Goal: Information Seeking & Learning: Learn about a topic

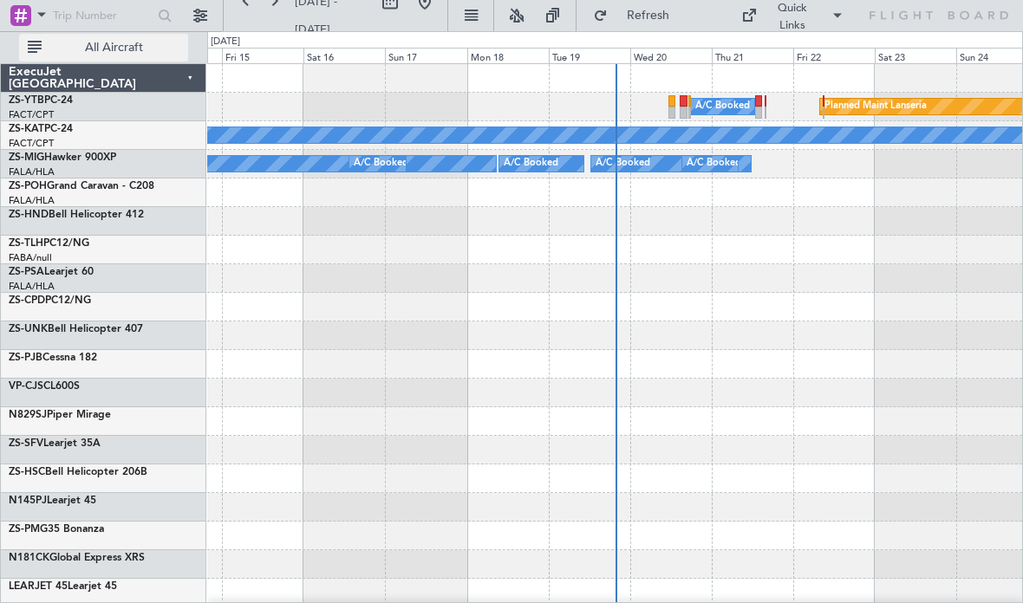
click at [153, 56] on button "All Aircraft" at bounding box center [103, 48] width 169 height 28
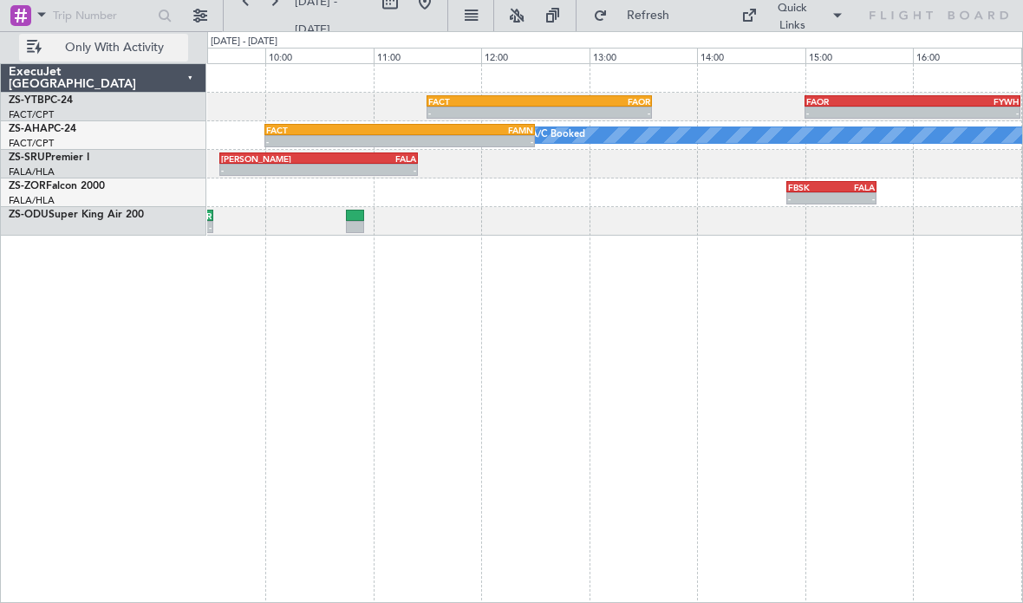
click at [472, 127] on div "FAMN" at bounding box center [466, 130] width 133 height 10
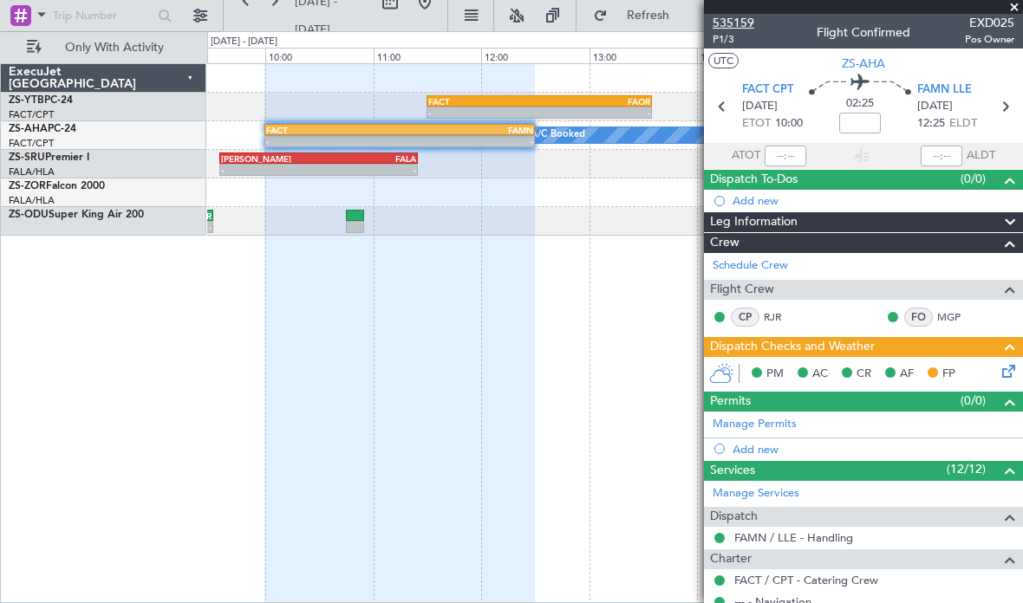
click at [746, 22] on span "535159" at bounding box center [733, 23] width 42 height 18
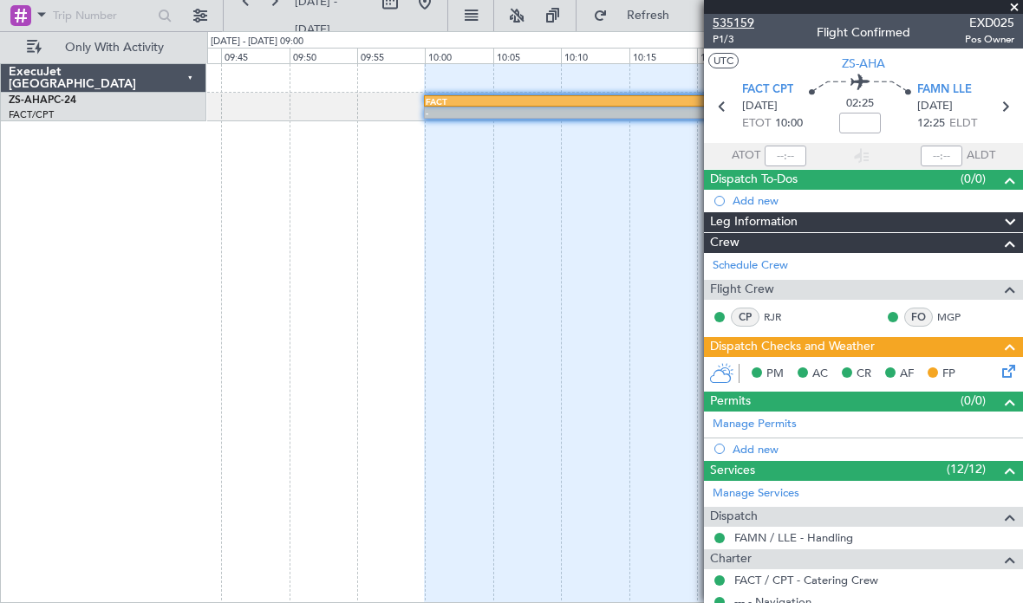
click at [747, 21] on span "535159" at bounding box center [733, 23] width 42 height 18
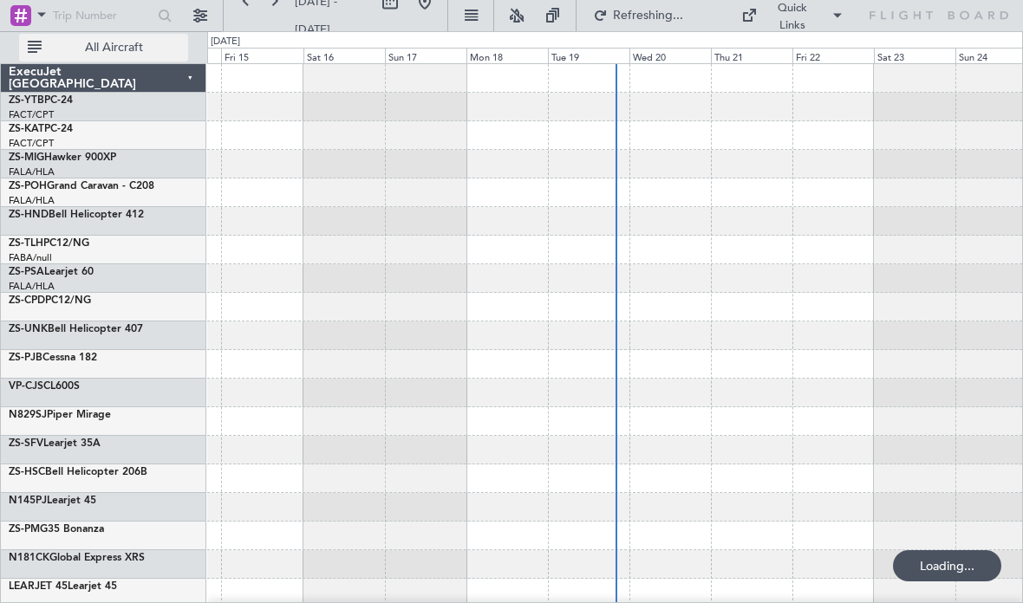
click at [138, 38] on button "All Aircraft" at bounding box center [103, 48] width 169 height 28
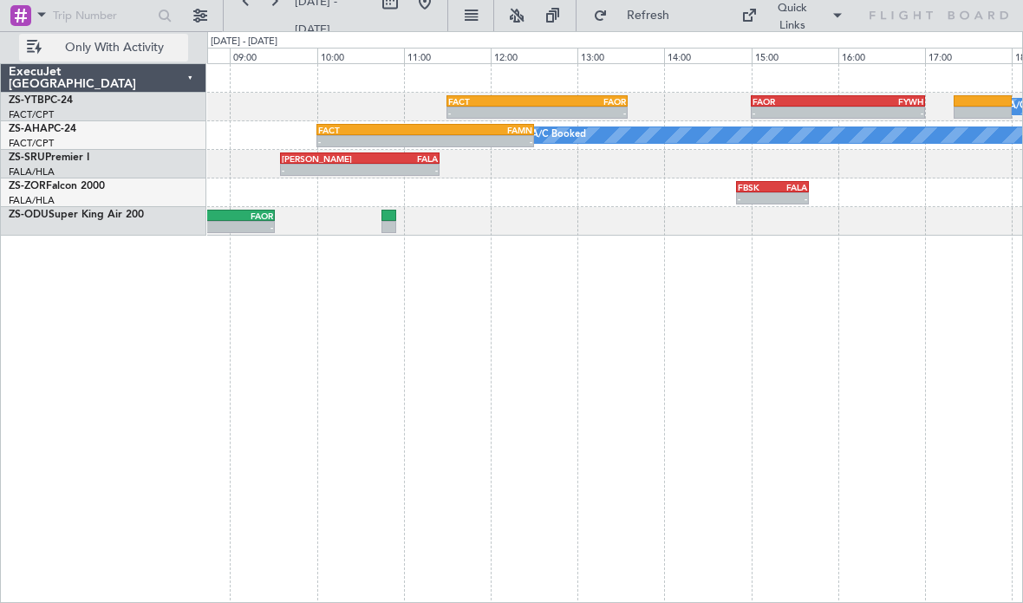
click at [511, 140] on div "-" at bounding box center [478, 141] width 107 height 10
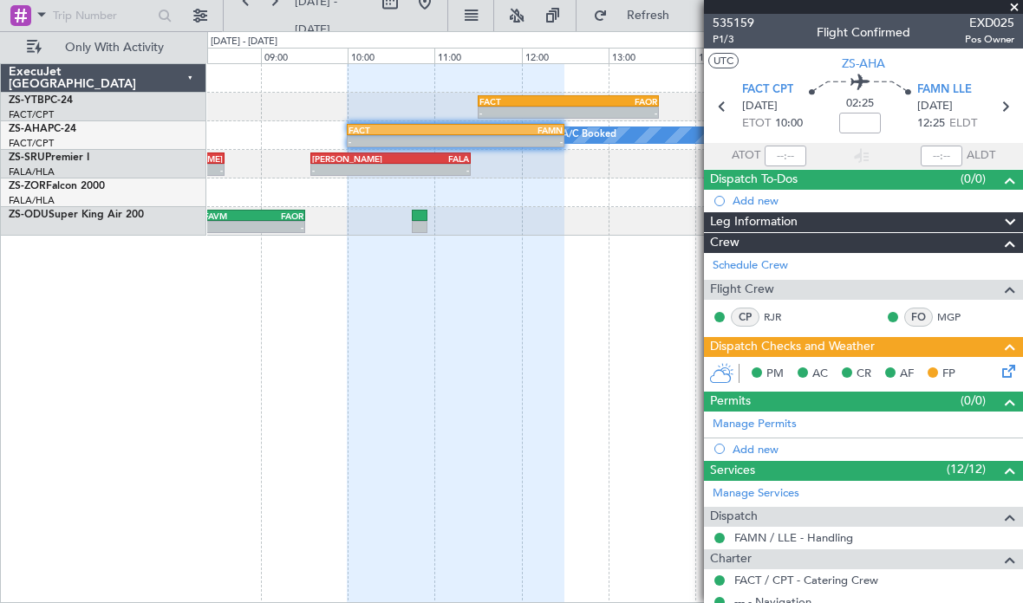
click at [752, 11] on div at bounding box center [863, 7] width 319 height 14
click at [741, 14] on span "535159" at bounding box center [733, 23] width 42 height 18
click at [1019, 12] on span at bounding box center [1013, 8] width 17 height 16
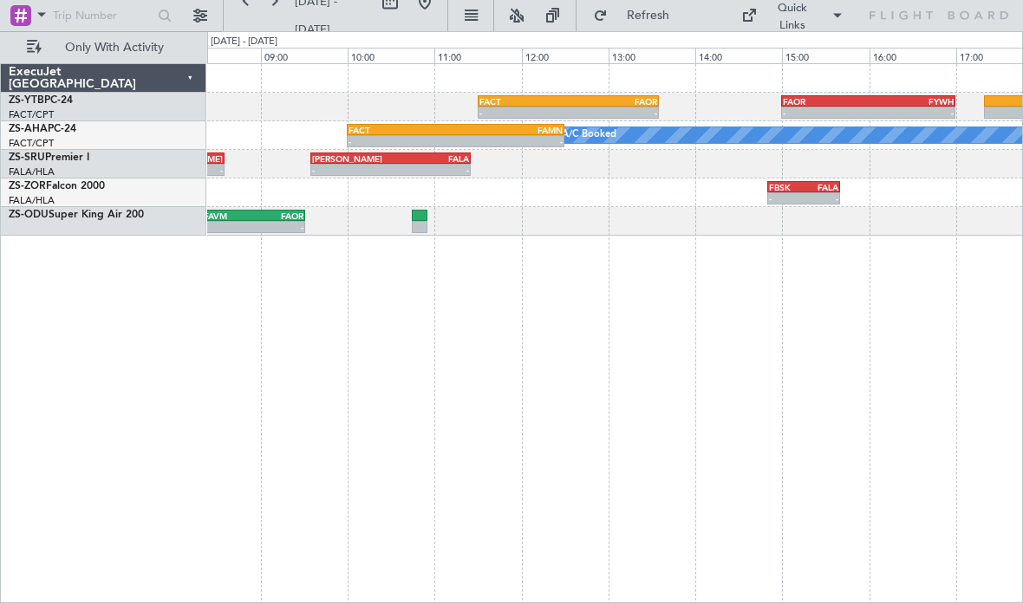
click at [1010, 3] on div "Quick Links" at bounding box center [860, 15] width 325 height 31
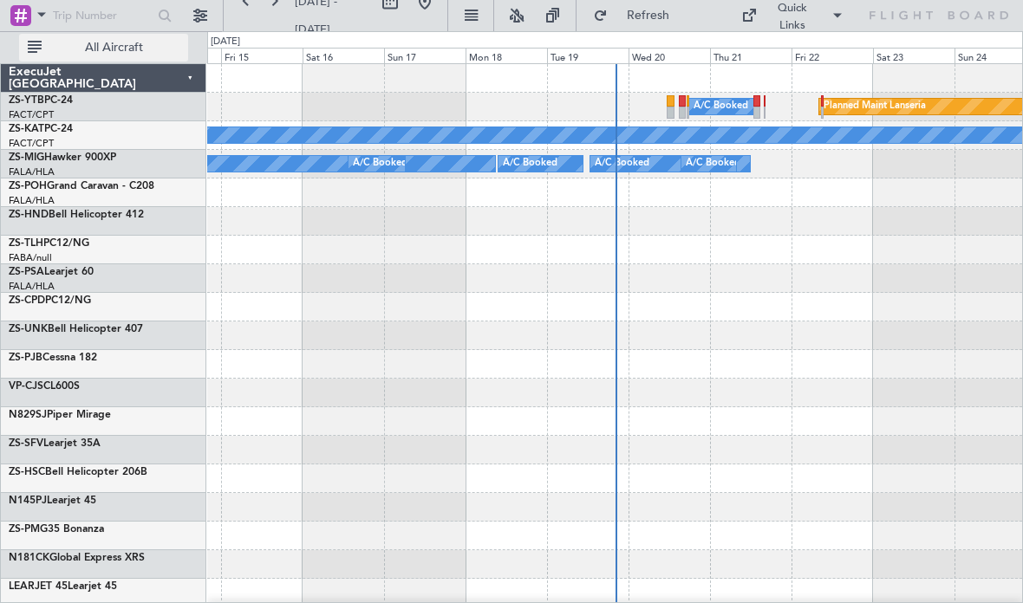
click at [126, 46] on span "All Aircraft" at bounding box center [114, 48] width 138 height 12
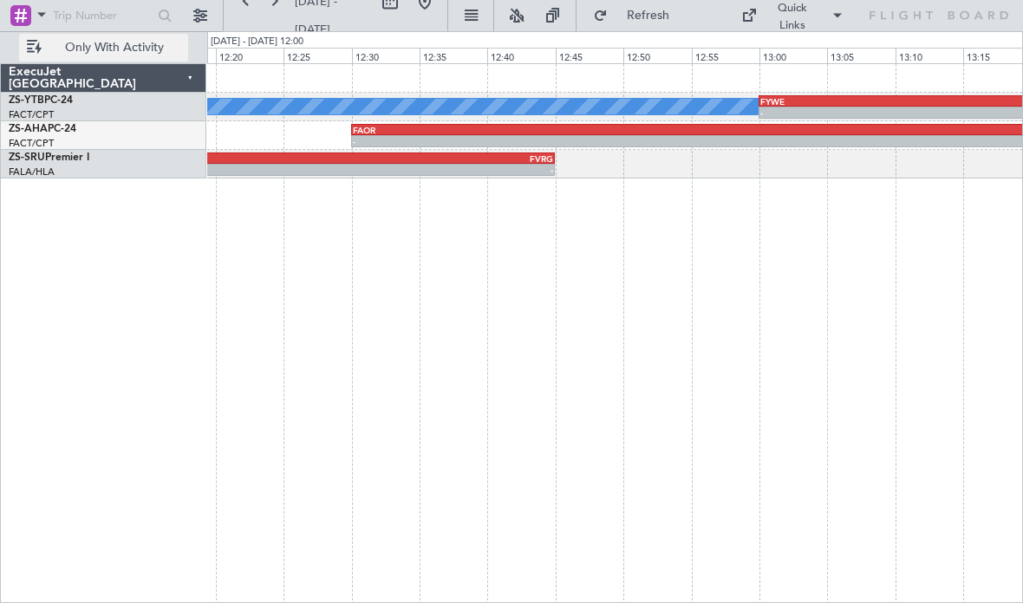
click at [462, 132] on div "FAOR" at bounding box center [723, 130] width 741 height 10
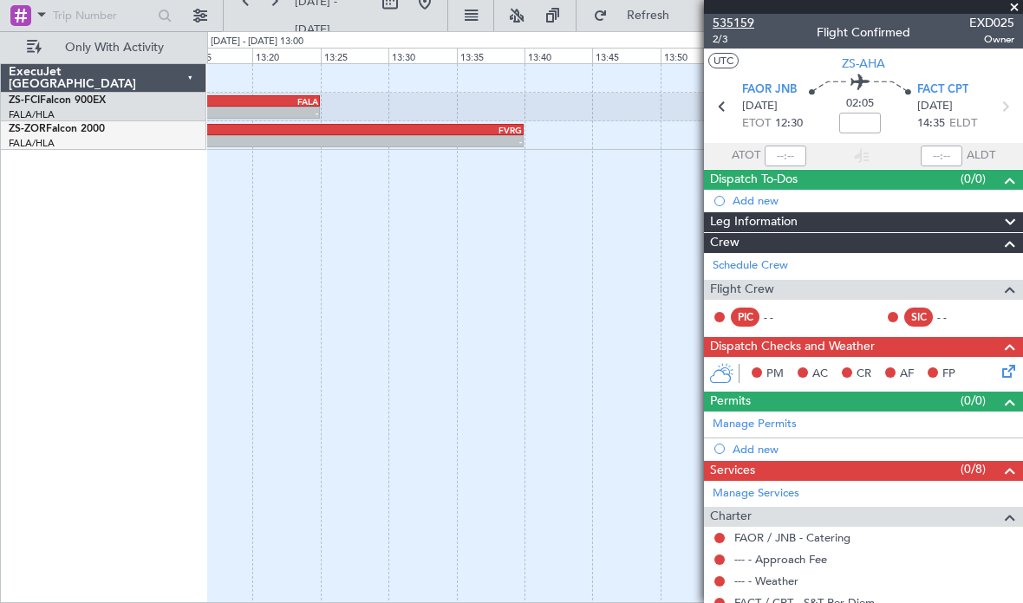
click at [735, 23] on span "535159" at bounding box center [733, 23] width 42 height 18
click at [727, 103] on icon at bounding box center [722, 106] width 23 height 23
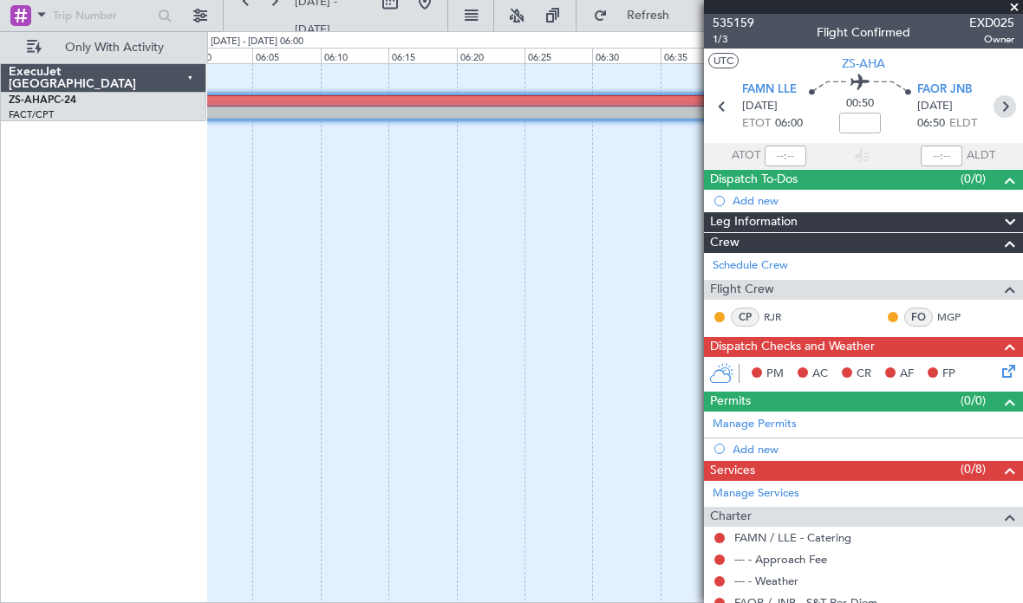
click at [1004, 113] on icon at bounding box center [1004, 106] width 23 height 23
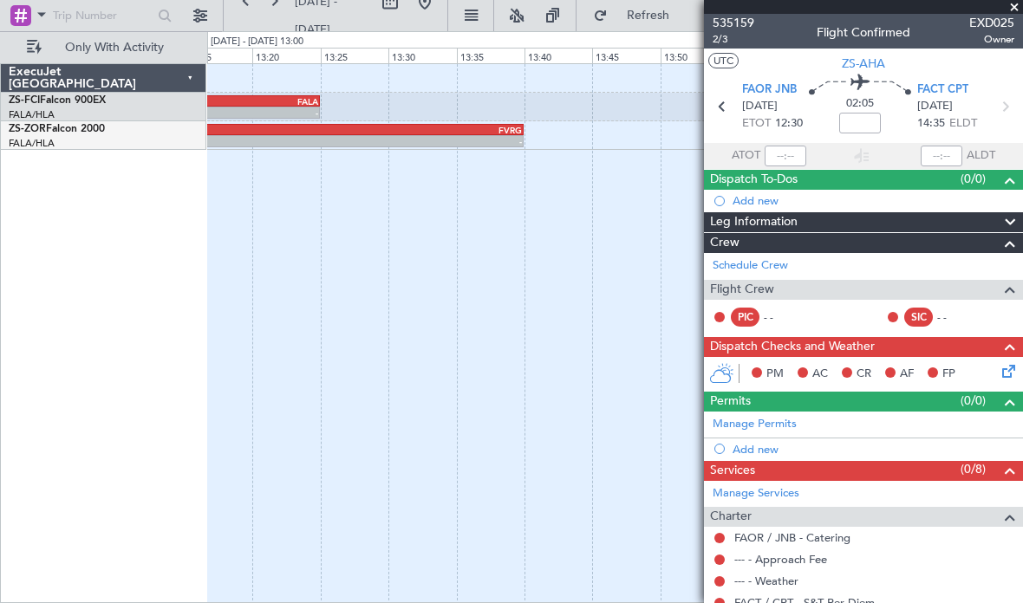
click at [1006, 8] on span at bounding box center [1013, 8] width 17 height 16
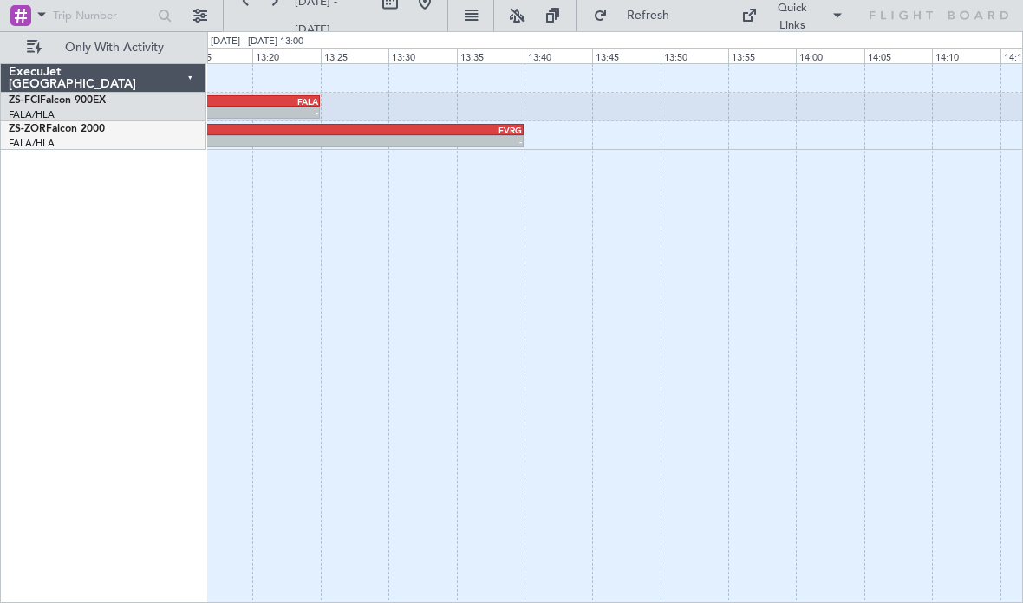
type input "0"
